Goal: Obtain resource: Obtain resource

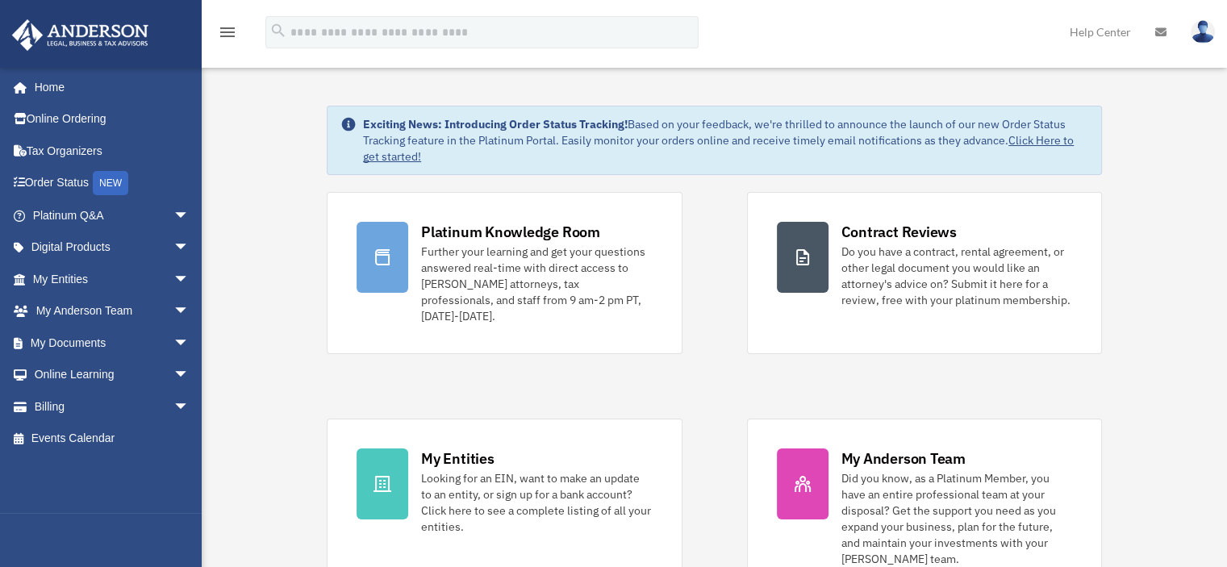
scroll to position [30, 0]
click at [87, 336] on link "My Documents arrow_drop_down" at bounding box center [112, 343] width 202 height 32
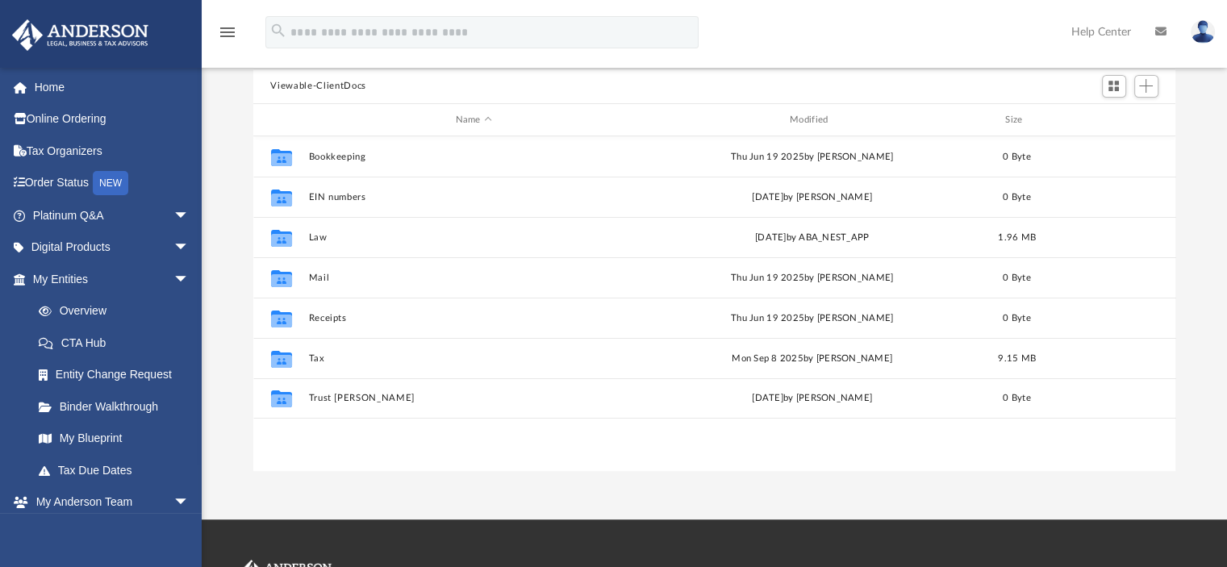
scroll to position [181, 0]
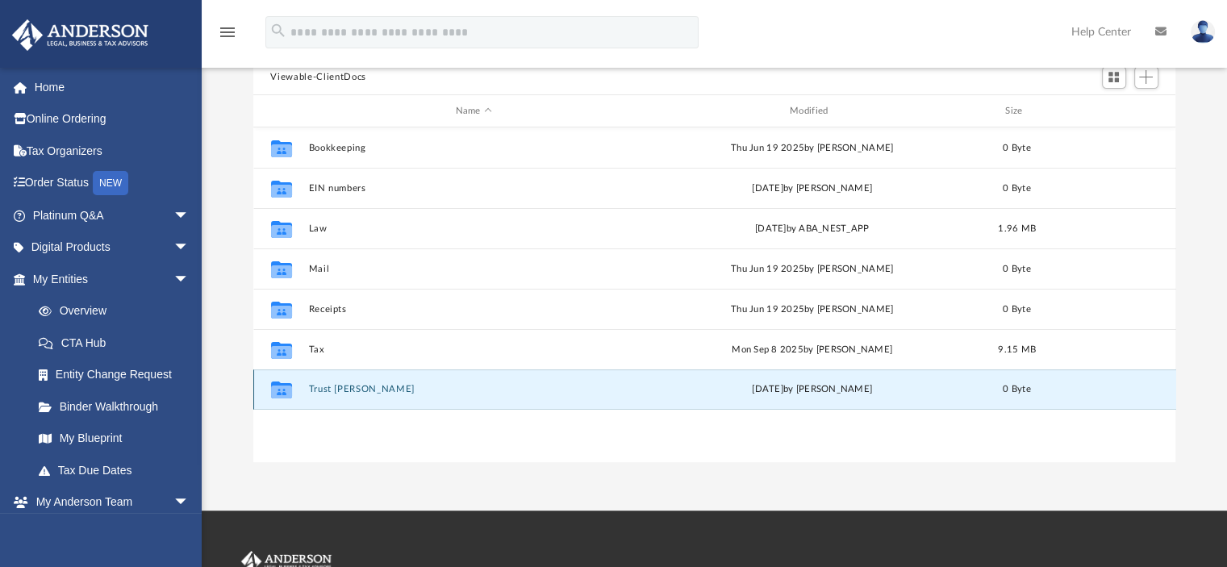
click at [384, 388] on button "Trust [PERSON_NAME]" at bounding box center [473, 390] width 331 height 10
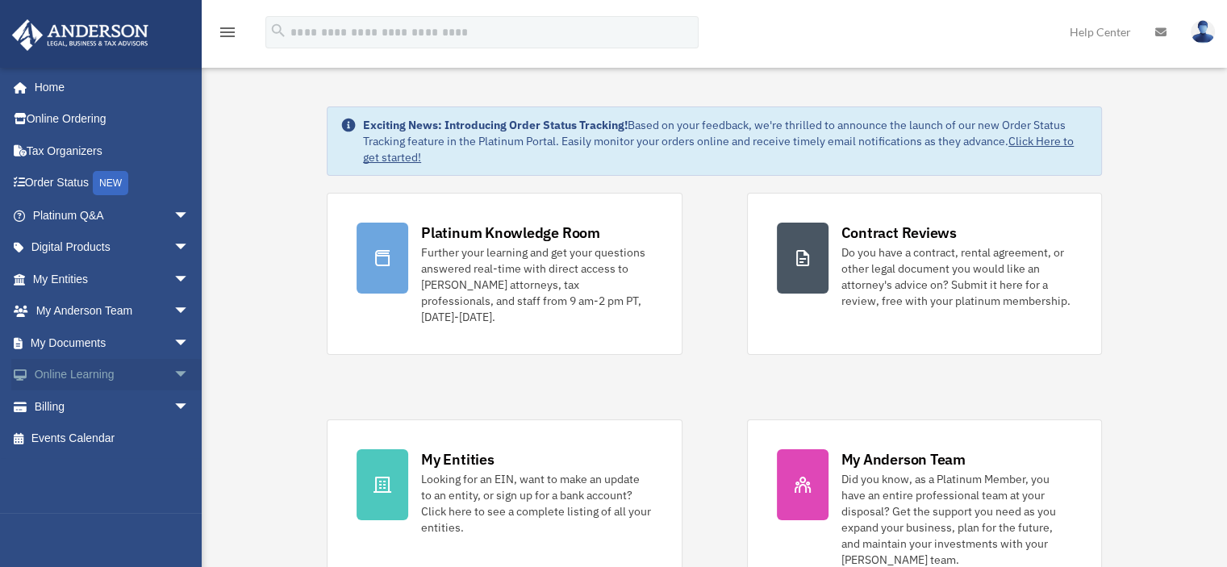
scroll to position [30, 0]
click at [90, 343] on link "My Documents arrow_drop_down" at bounding box center [112, 343] width 202 height 32
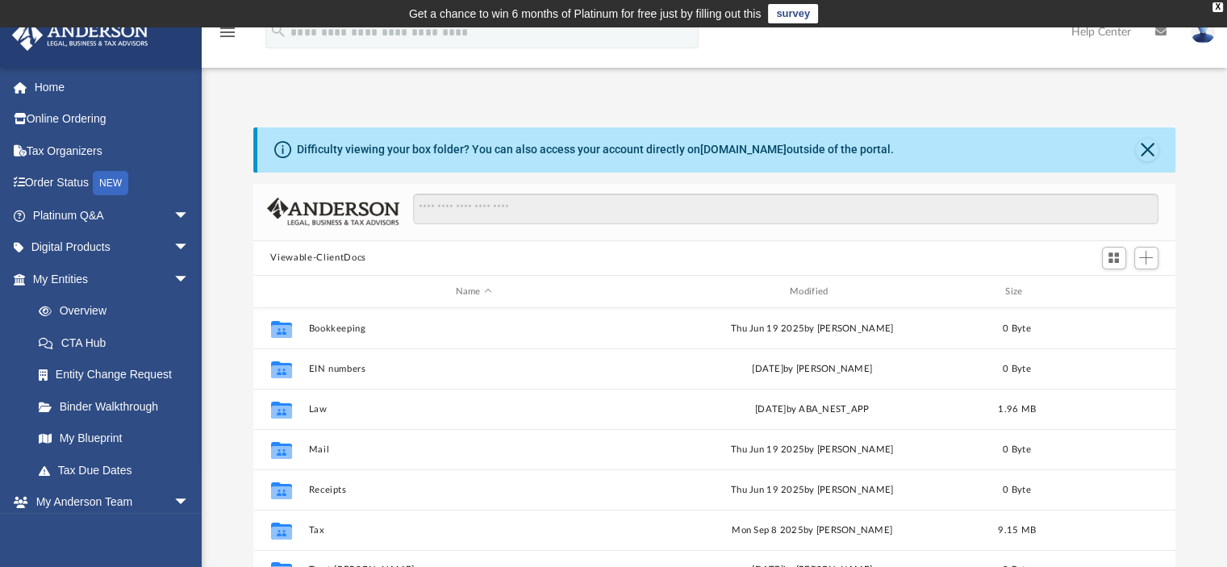
scroll to position [354, 910]
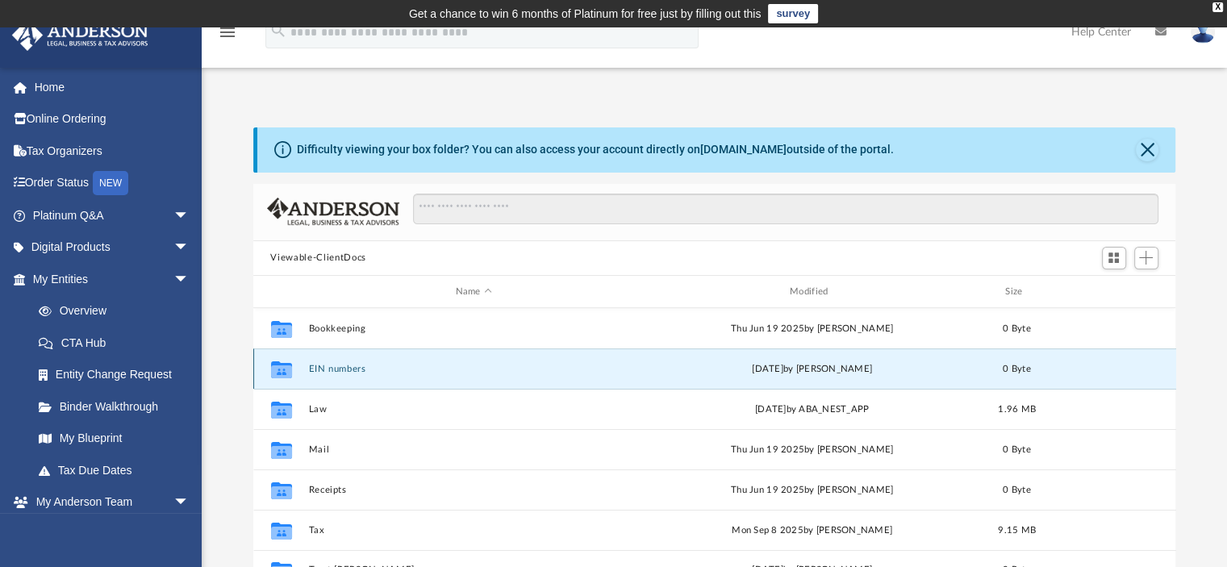
click at [352, 365] on button "EIN numbers" at bounding box center [473, 369] width 331 height 10
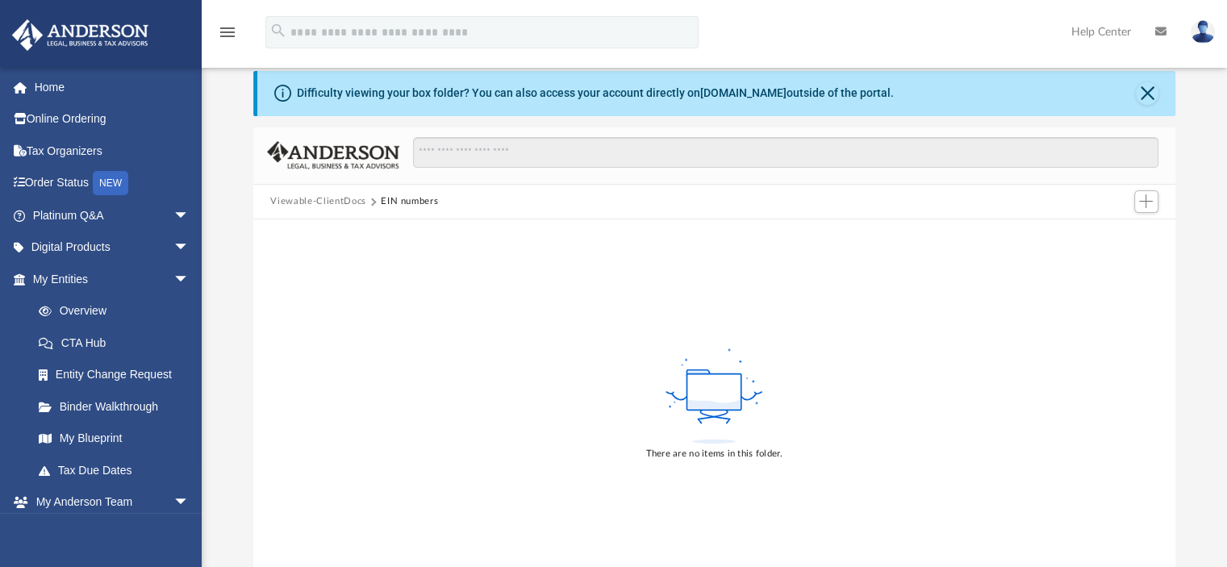
scroll to position [55, 0]
click at [1145, 203] on span "Add" at bounding box center [1146, 203] width 14 height 14
click at [1120, 236] on li "Upload" at bounding box center [1123, 235] width 52 height 17
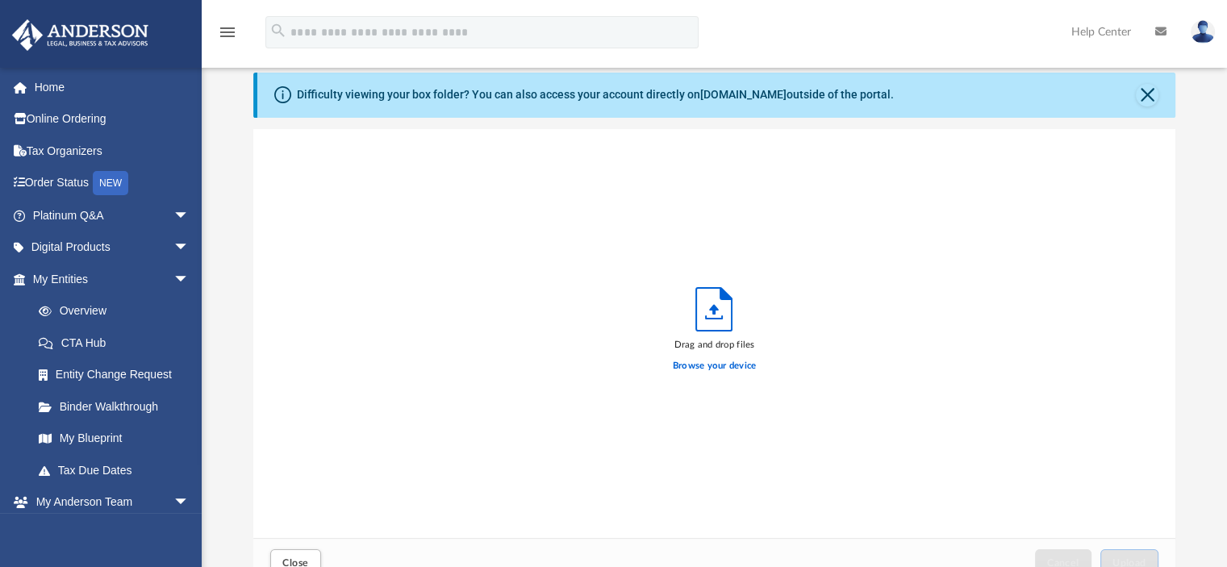
scroll to position [397, 910]
